Goal: Task Accomplishment & Management: Manage account settings

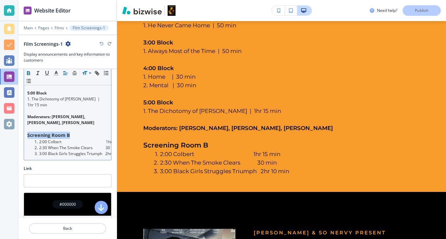
scroll to position [233, 0]
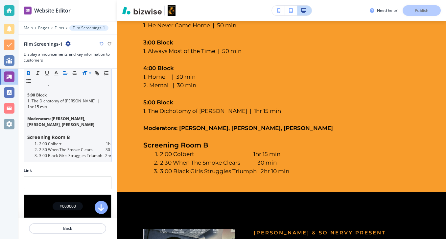
click at [50, 116] on strong "Moderators: [PERSON_NAME], [PERSON_NAME], [PERSON_NAME]" at bounding box center [60, 122] width 67 height 12
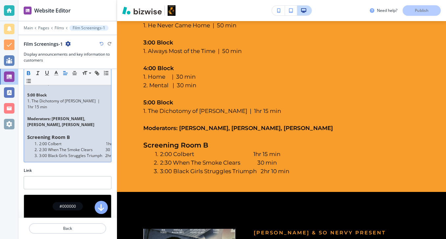
click at [66, 121] on p "Moderators: [PERSON_NAME], [PERSON_NAME], [PERSON_NAME]" at bounding box center [67, 122] width 81 height 12
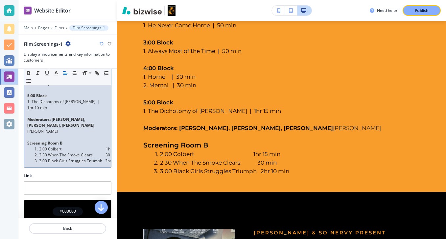
scroll to position [230, 0]
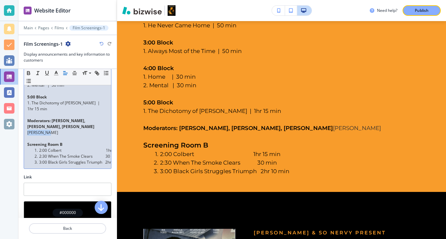
drag, startPoint x: 69, startPoint y: 122, endPoint x: 46, endPoint y: 122, distance: 22.7
click at [46, 122] on p "Moderators: [PERSON_NAME], [PERSON_NAME], Fela Best [PERSON_NAME]" at bounding box center [67, 127] width 81 height 18
click at [30, 70] on icon "button" at bounding box center [29, 73] width 6 height 6
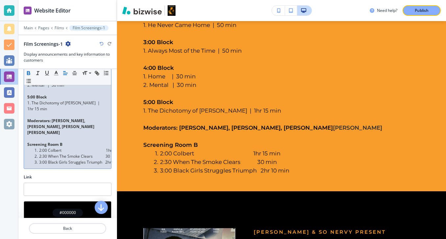
click at [45, 119] on strong "Moderators: [PERSON_NAME], [PERSON_NAME], [PERSON_NAME]" at bounding box center [60, 124] width 67 height 12
click at [70, 118] on strong "Moderators: [PERSON_NAME], [PERSON_NAME], [PERSON_NAME]," at bounding box center [61, 124] width 68 height 12
click at [69, 119] on p "Moderators: [PERSON_NAME], [PERSON_NAME], [PERSON_NAME], [PERSON_NAME]" at bounding box center [67, 127] width 81 height 18
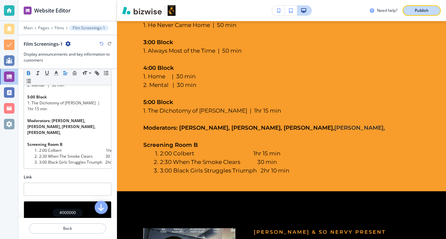
click at [415, 12] on div "Publish" at bounding box center [422, 11] width 21 height 6
